Goal: Navigation & Orientation: Find specific page/section

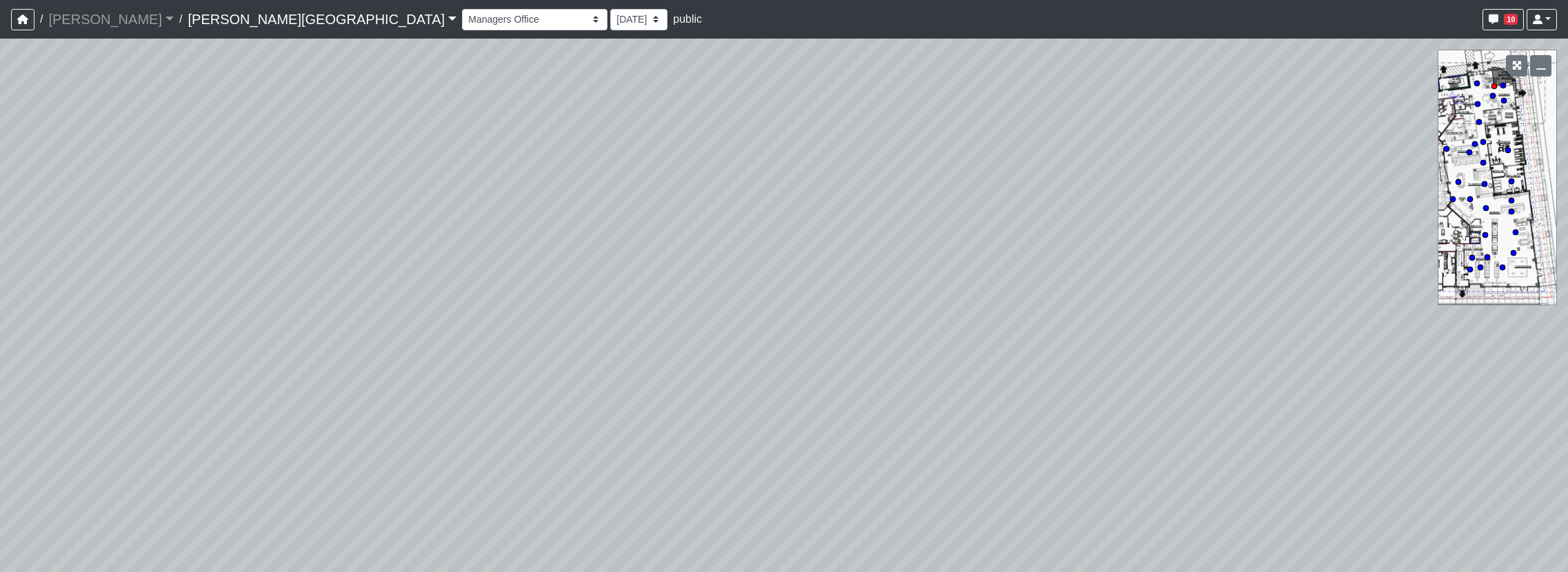
select select "5infG2AQ5UAjwXHQ4K2zxM"
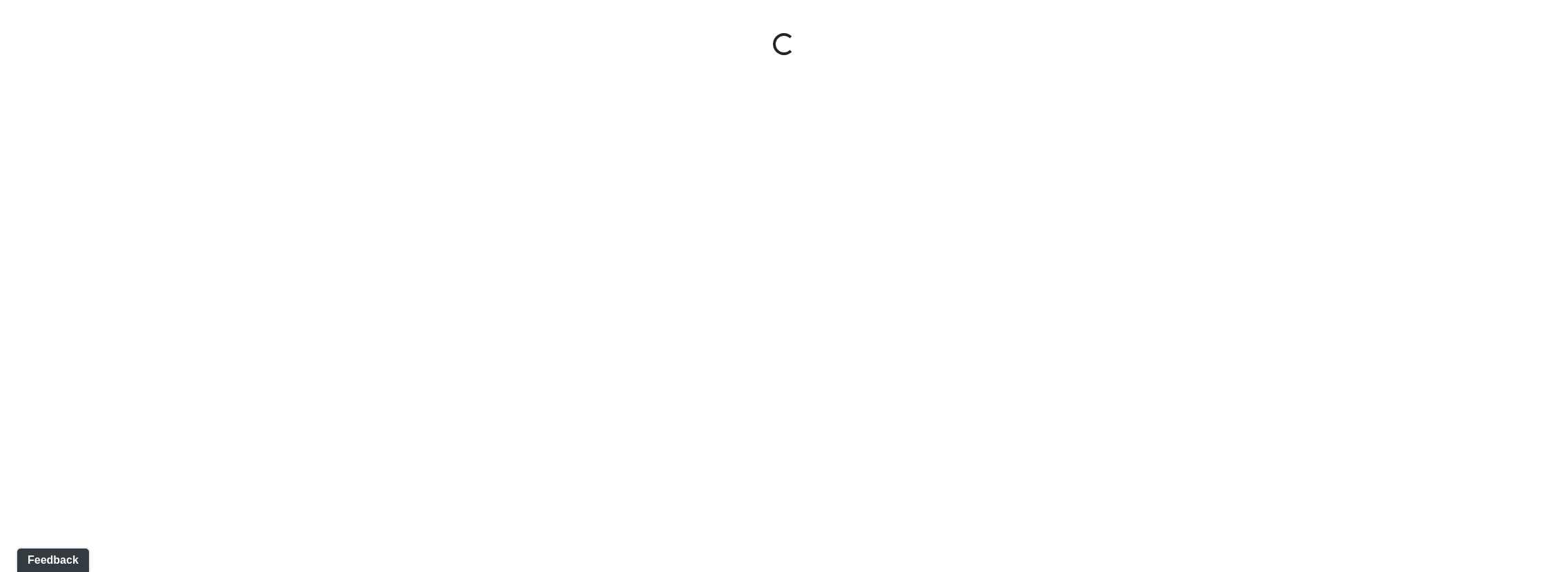
select select "nREVgdD8usBCEeVTsbMRRe"
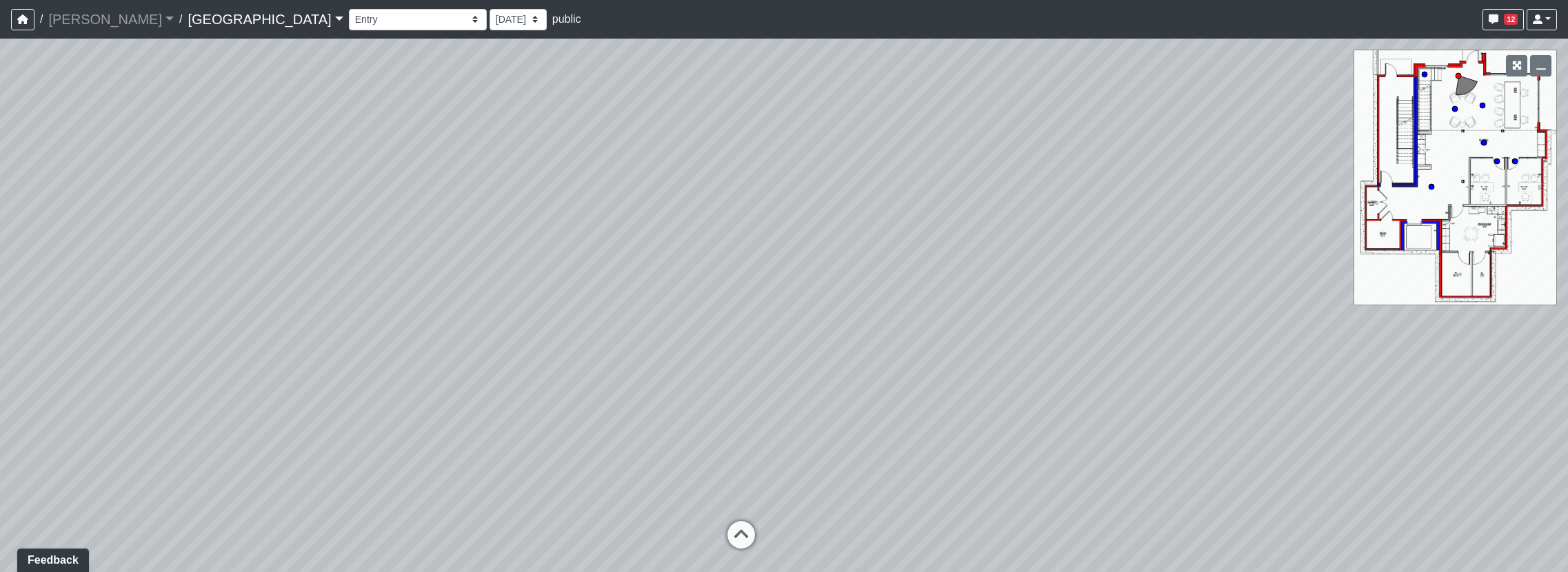
click at [187, 20] on link "Boiling Springs" at bounding box center [265, 19] width 155 height 27
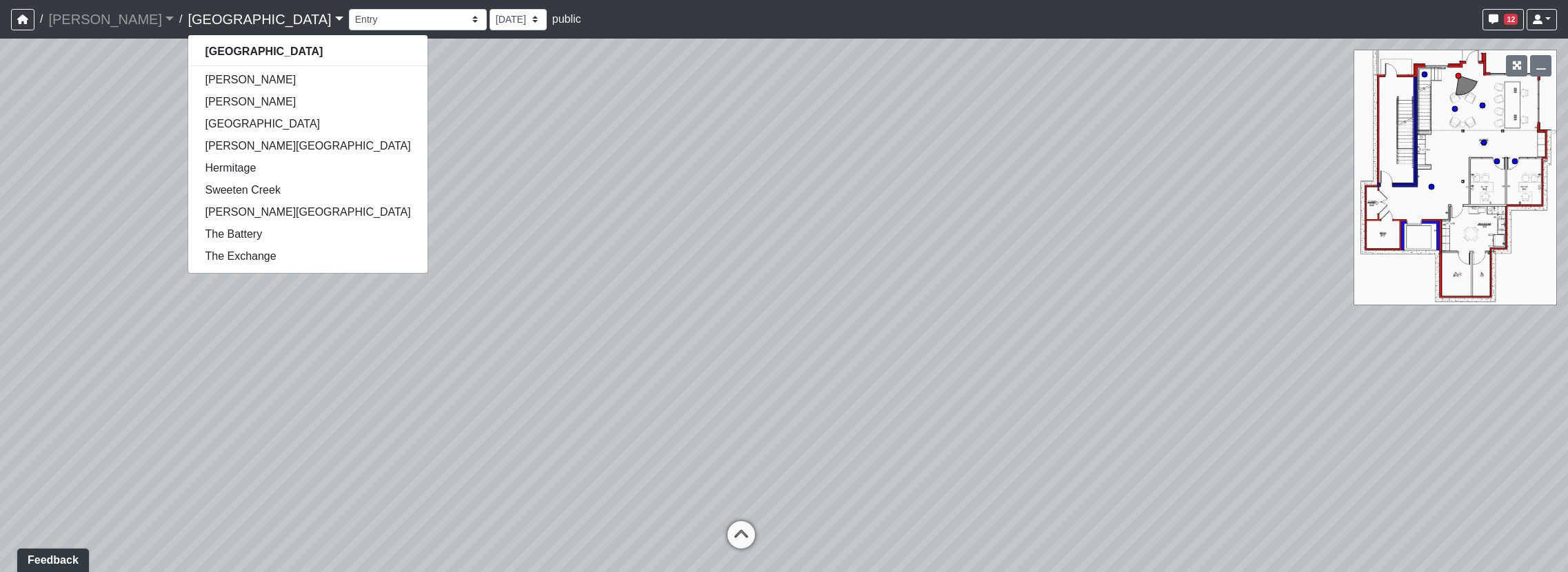
click at [578, 263] on div "Loading... Reception Desk Loading... Lobby Loading... Landing" at bounding box center [784, 305] width 1568 height 534
